Goal: Check status: Check status

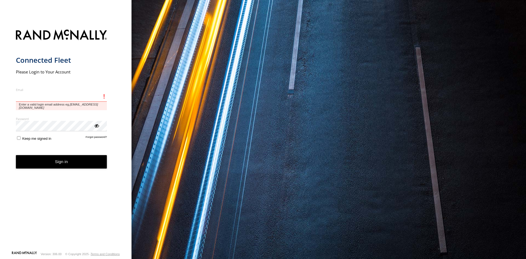
type input "**********"
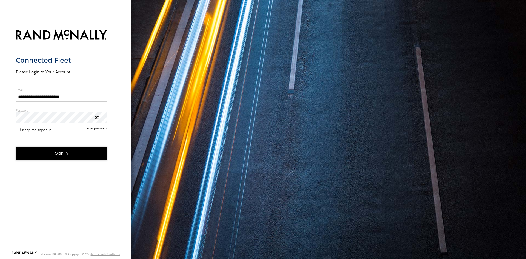
click at [58, 157] on button "Sign in" at bounding box center [61, 153] width 91 height 13
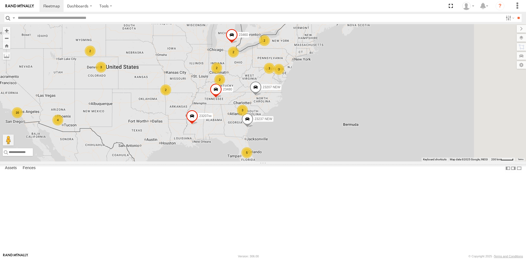
drag, startPoint x: 405, startPoint y: 106, endPoint x: 290, endPoint y: 110, distance: 115.5
click at [290, 110] on div "5 2 16 2 3 23207 NEW 2 23207xx 4 23237 NEW 3 2 3 2 23460 23480 3 2" at bounding box center [263, 92] width 526 height 137
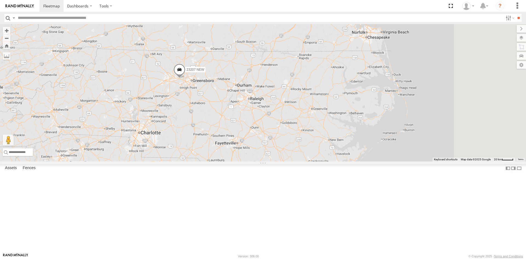
drag, startPoint x: 316, startPoint y: 104, endPoint x: 257, endPoint y: 137, distance: 67.4
click at [257, 137] on div "23207 NEW 23207xx 23237 NEW 23460 23480 3" at bounding box center [263, 92] width 526 height 137
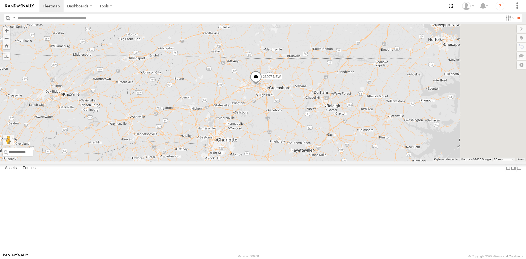
drag, startPoint x: 435, startPoint y: 142, endPoint x: 336, endPoint y: 161, distance: 101.0
click at [336, 161] on div "23207 NEW 23207xx 23237 NEW 23460 23480 3" at bounding box center [263, 92] width 526 height 137
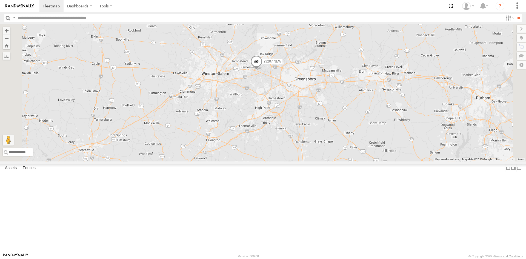
drag, startPoint x: 319, startPoint y: 146, endPoint x: 338, endPoint y: 135, distance: 21.4
click at [338, 135] on div "23207 NEW 23207xx 23237 NEW 23460 23480" at bounding box center [263, 92] width 526 height 137
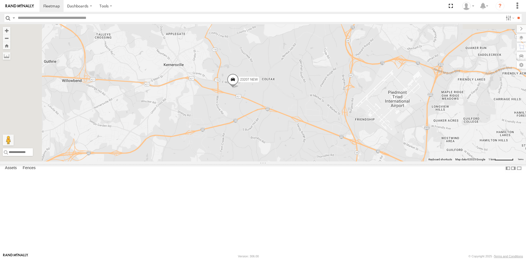
drag, startPoint x: 313, startPoint y: 89, endPoint x: 322, endPoint y: 169, distance: 80.8
click at [322, 161] on div "23207 NEW 23207xx 23237 NEW 23460 23480" at bounding box center [263, 92] width 526 height 137
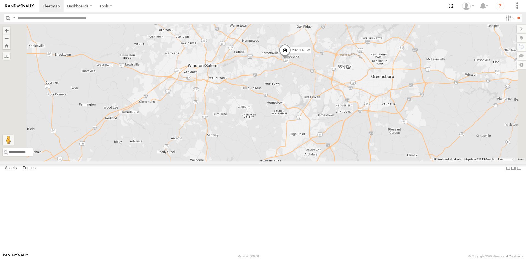
drag, startPoint x: 337, startPoint y: 147, endPoint x: 354, endPoint y: 126, distance: 27.5
click at [354, 126] on div "23207 NEW 23207xx 23237 NEW 23460 23480" at bounding box center [263, 92] width 526 height 137
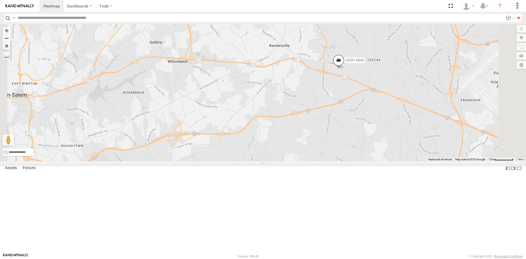
drag, startPoint x: 395, startPoint y: 126, endPoint x: 332, endPoint y: 134, distance: 63.0
click at [332, 134] on div "23207 NEW 23207xx 23237 NEW 23460 23480" at bounding box center [263, 92] width 526 height 137
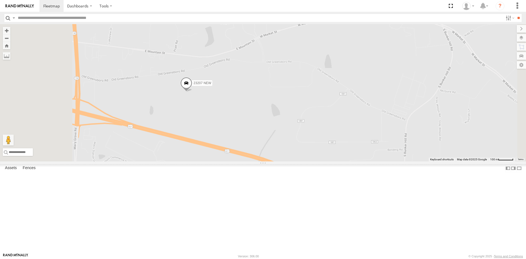
drag, startPoint x: 214, startPoint y: 146, endPoint x: 268, endPoint y: 150, distance: 54.1
click at [268, 150] on div "23207 NEW 23207xx 23237 NEW 23460 23480" at bounding box center [263, 92] width 526 height 137
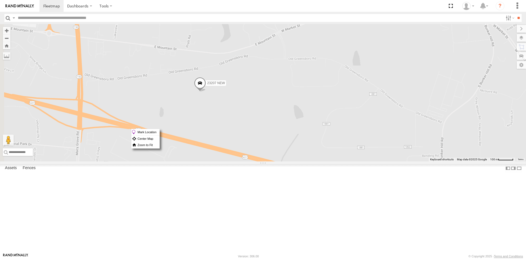
click at [206, 92] on span at bounding box center [200, 84] width 12 height 15
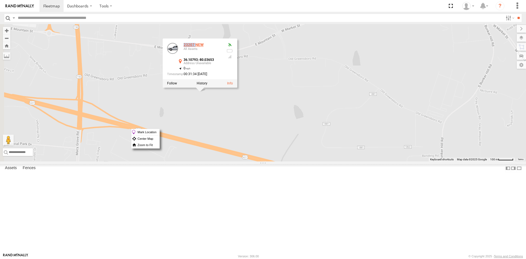
drag, startPoint x: 252, startPoint y: 91, endPoint x: 264, endPoint y: 91, distance: 12.9
click at [222, 56] on div "23207 NEW All Assets" at bounding box center [194, 49] width 55 height 13
copy div "23207"
click at [222, 65] on div "36.10793 , -80.03653" at bounding box center [203, 61] width 38 height 7
drag, startPoint x: 252, startPoint y: 107, endPoint x: 290, endPoint y: 114, distance: 39.0
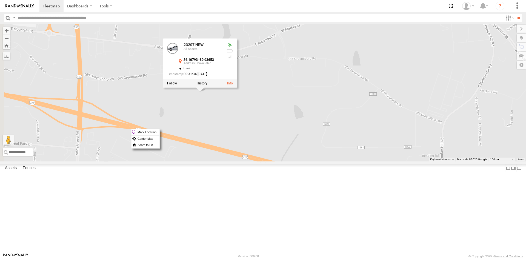
click at [222, 65] on div "36.10793 , -80.03653" at bounding box center [203, 61] width 38 height 7
